Goal: Go to known website: Go to known website

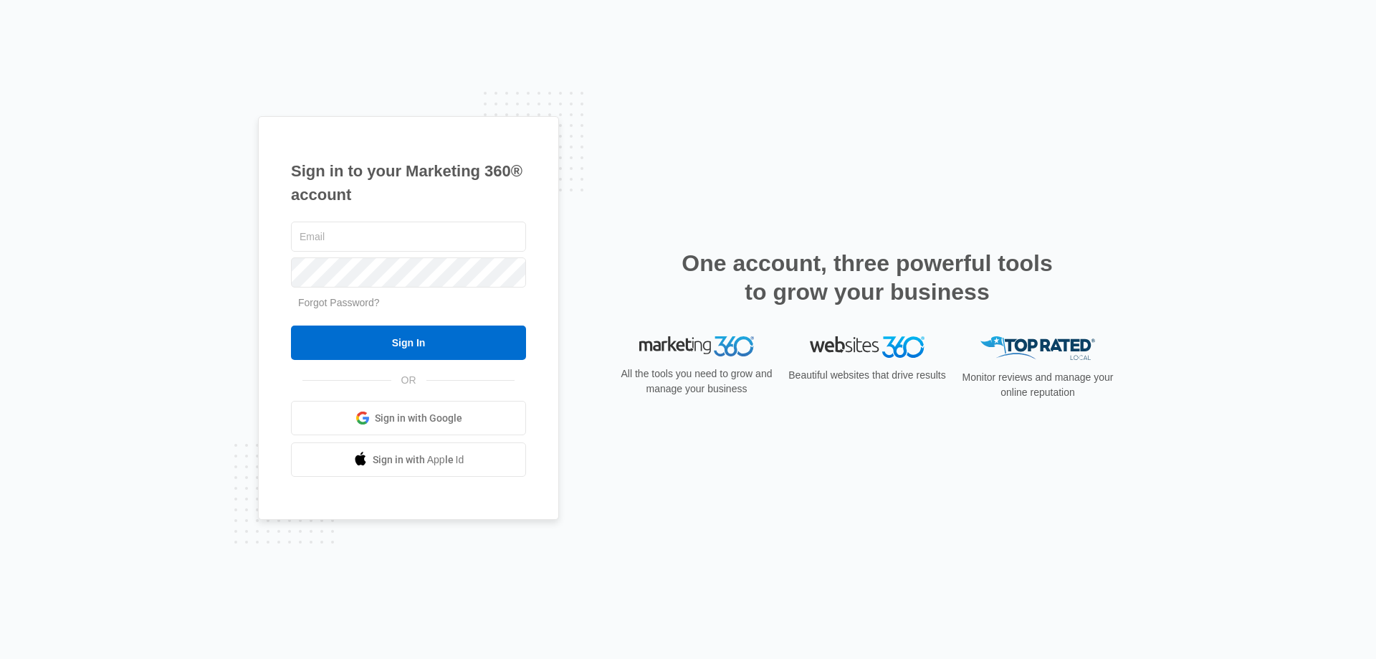
type input "[PERSON_NAME][EMAIL_ADDRESS][DOMAIN_NAME]"
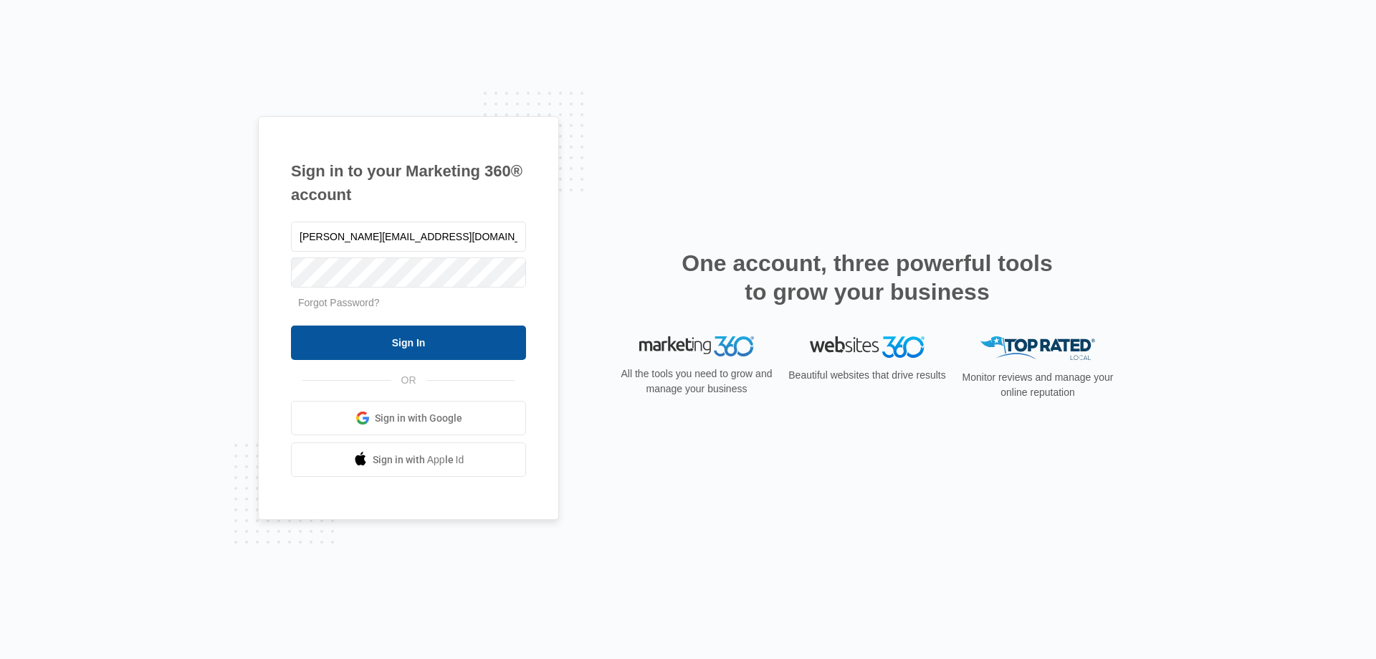
click at [388, 348] on input "Sign In" at bounding box center [408, 342] width 235 height 34
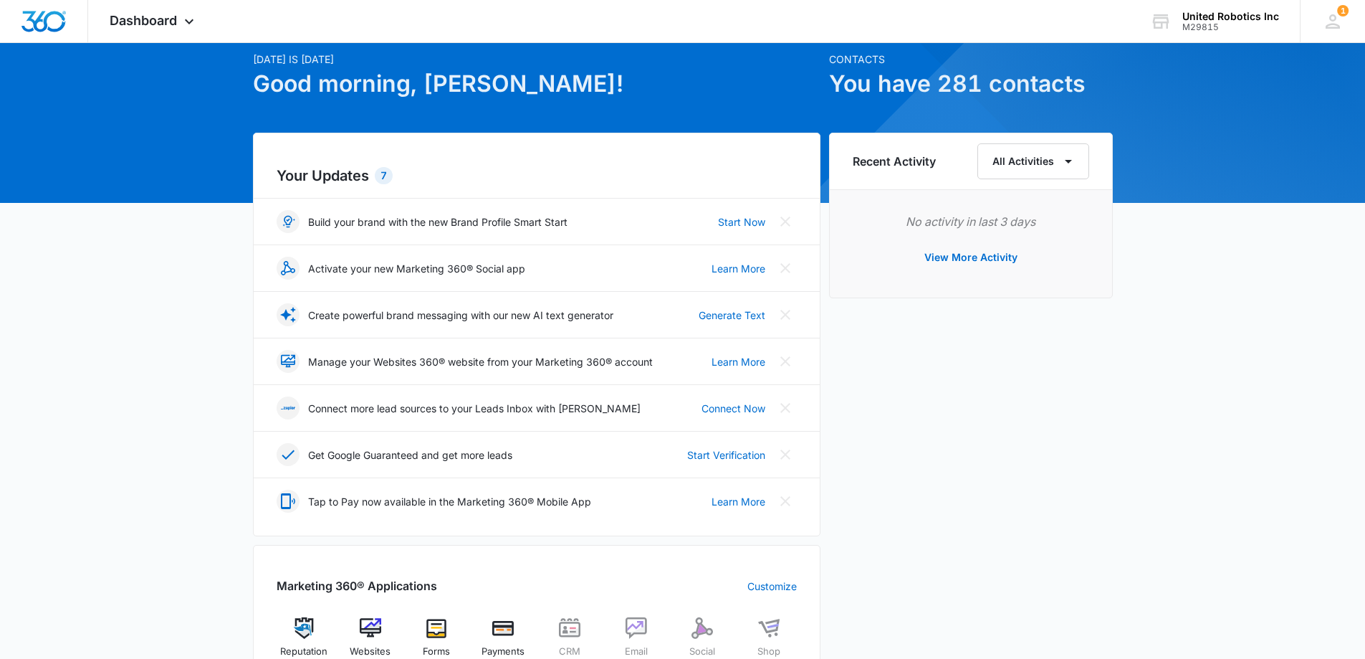
scroll to position [358, 0]
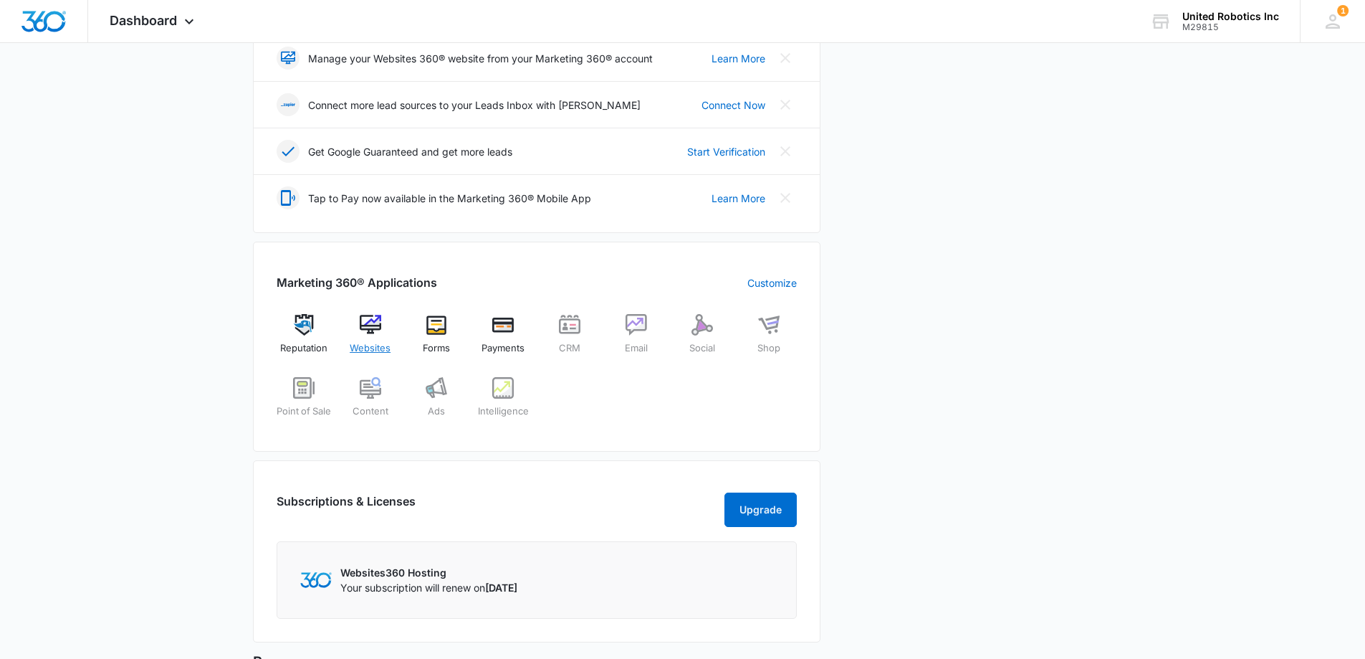
click at [375, 324] on img at bounding box center [370, 324] width 21 height 21
